Goal: Task Accomplishment & Management: Complete application form

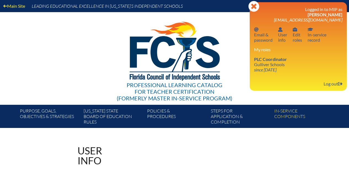
click at [270, 66] on link "PLC Coordinator Gulliver Schools since [DATE]" at bounding box center [270, 64] width 37 height 18
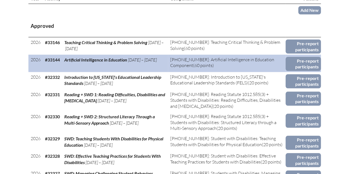
scroll to position [221, 0]
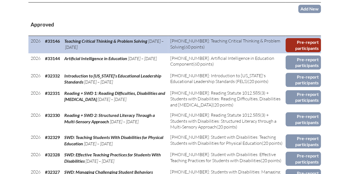
click at [307, 45] on link "Pre-report participants" at bounding box center [302, 45] width 35 height 14
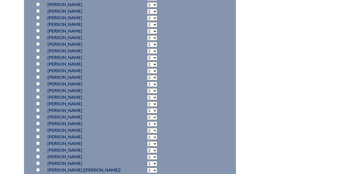
scroll to position [1296, 0]
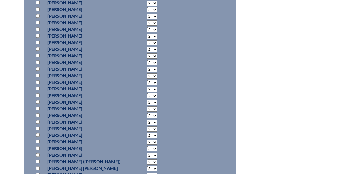
click at [37, 108] on input "checkbox" at bounding box center [38, 109] width 4 height 4
checkbox input "true"
click at [149, 108] on select "2 3 4 5 6 7 8 9 10 11 12 13 14 15 16 17 18 19 20 21 22 23" at bounding box center [152, 108] width 10 height 5
select select "33"
click at [147, 106] on select "2 3 4 5 6 7 8 9 10 11 12 13 14 15 16 17 18 19 20 21 22 23" at bounding box center [152, 108] width 10 height 5
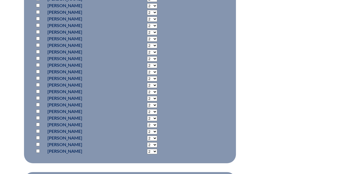
scroll to position [2041, 0]
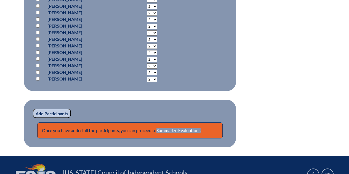
click at [57, 113] on input "Add Participants" at bounding box center [52, 113] width 38 height 9
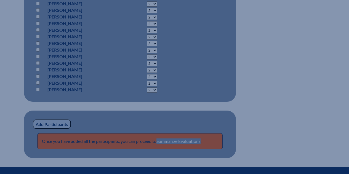
scroll to position [2069, 0]
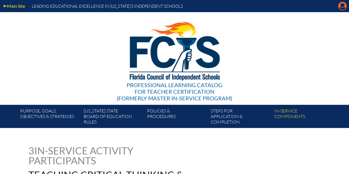
click at [340, 7] on icon at bounding box center [342, 6] width 9 height 9
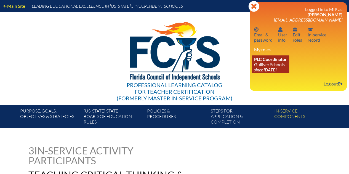
click at [262, 64] on link "PLC Coordinator Gulliver Schools since 2017 Jun 27" at bounding box center [270, 64] width 37 height 18
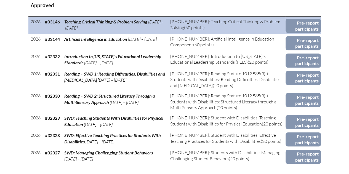
scroll to position [248, 0]
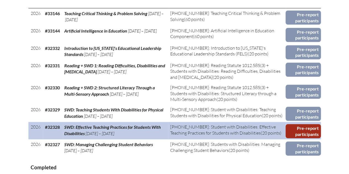
click at [309, 129] on link "Pre-report participants" at bounding box center [302, 131] width 35 height 14
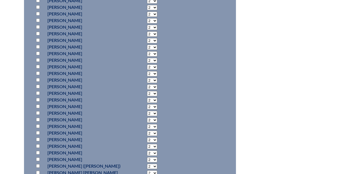
scroll to position [1296, 0]
click at [37, 84] on input "checkbox" at bounding box center [38, 86] width 4 height 4
checkbox input "true"
click at [150, 85] on select "2 3 4 5 6 7 8 9 10 11 12 13 14 15 16 17 18 19 20 0" at bounding box center [152, 86] width 10 height 5
select select "20"
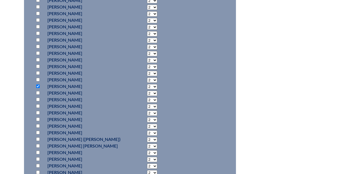
click at [147, 84] on select "2 3 4 5 6 7 8 9 10 11 12 13 14 15 16 17 18 19 20 0" at bounding box center [152, 86] width 10 height 5
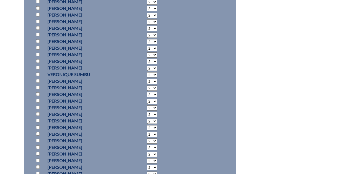
scroll to position [2013, 0]
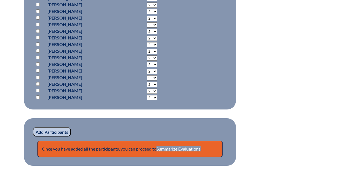
click at [67, 131] on input "Add Participants" at bounding box center [52, 131] width 38 height 9
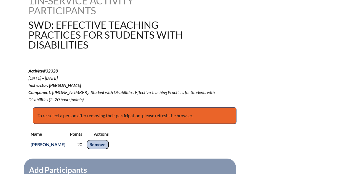
scroll to position [161, 0]
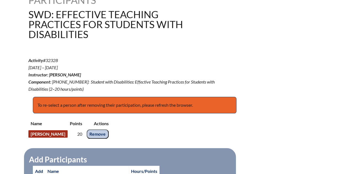
click at [57, 135] on link "Alex Melchor" at bounding box center [47, 133] width 39 height 7
